Goal: Information Seeking & Learning: Learn about a topic

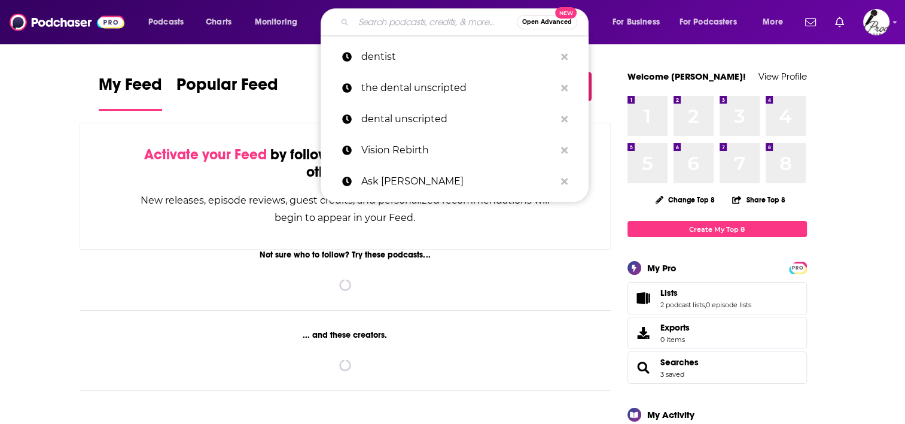
click at [404, 29] on input "Search podcasts, credits, & more..." at bounding box center [435, 22] width 163 height 19
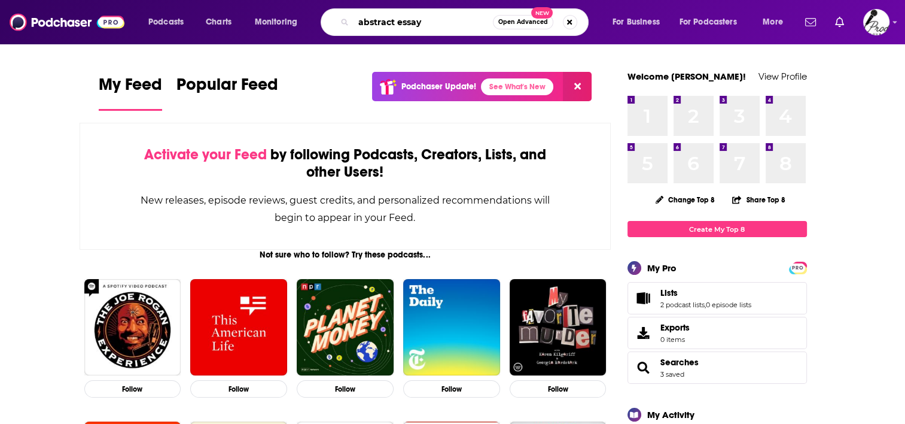
type input "abstract essay"
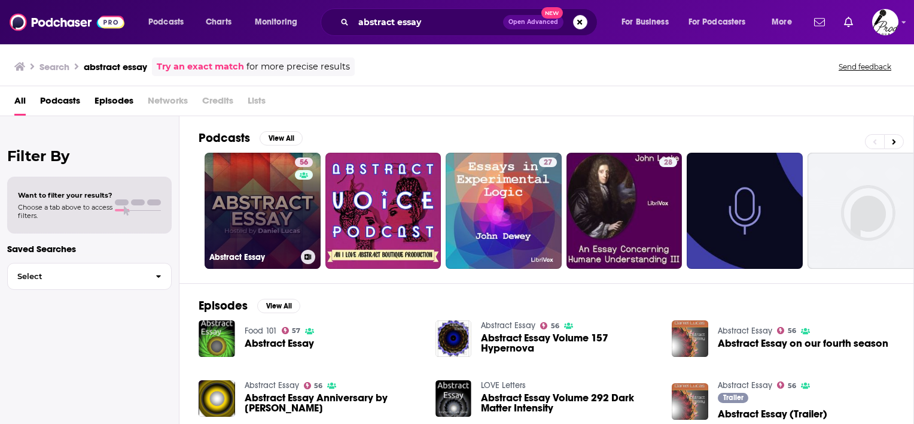
click at [229, 218] on link "56 Abstract Essay" at bounding box center [263, 211] width 116 height 116
click at [270, 207] on link "56 Abstract Essay" at bounding box center [263, 211] width 116 height 116
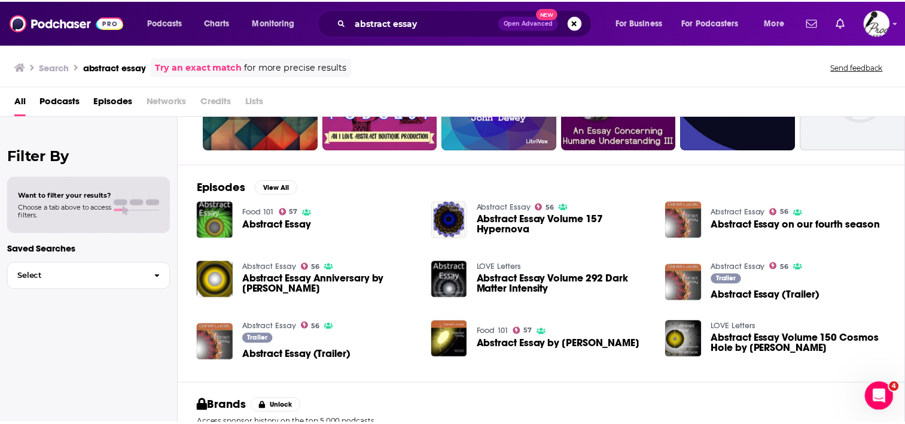
scroll to position [120, 0]
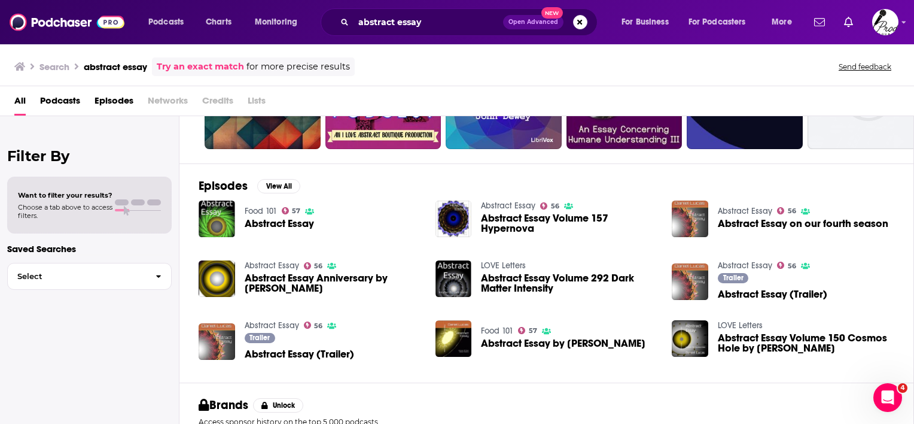
click at [836, 223] on span "Abstract Essay on our fourth season" at bounding box center [803, 223] width 171 height 10
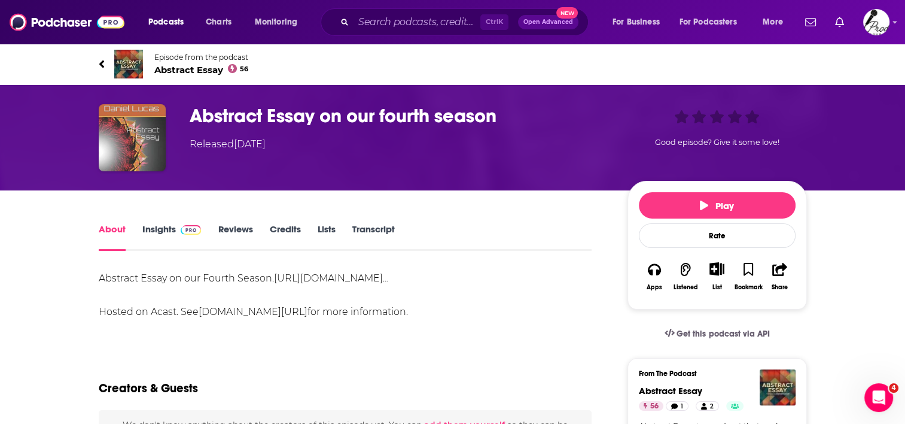
click at [150, 227] on link "Insights" at bounding box center [171, 237] width 59 height 28
